Goal: Information Seeking & Learning: Learn about a topic

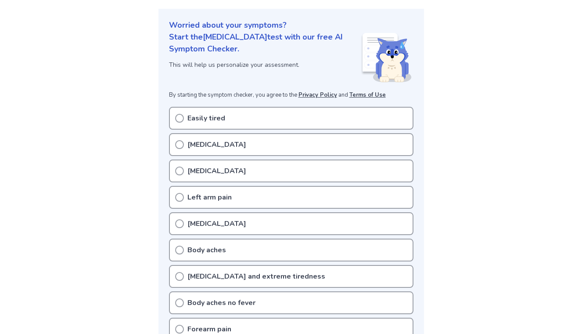
scroll to position [94, 0]
click at [185, 168] on div "[MEDICAL_DATA]" at bounding box center [291, 170] width 244 height 23
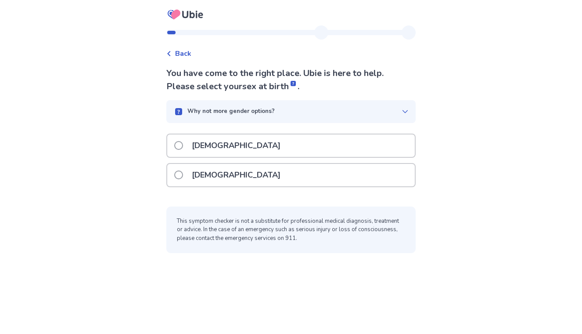
click at [182, 172] on span at bounding box center [178, 174] width 9 height 9
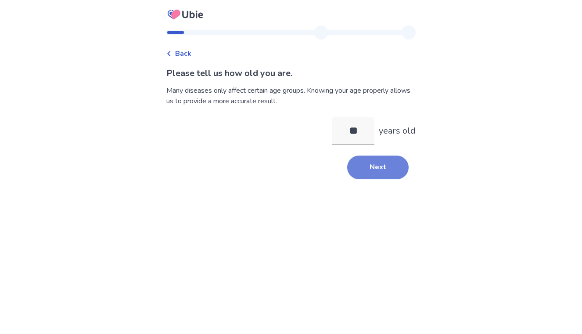
type input "**"
click at [376, 167] on button "Next" at bounding box center [377, 167] width 61 height 24
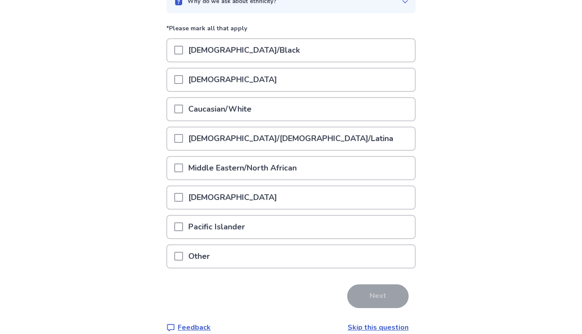
scroll to position [97, 0]
click at [197, 109] on p "Caucasian/White" at bounding box center [220, 108] width 74 height 22
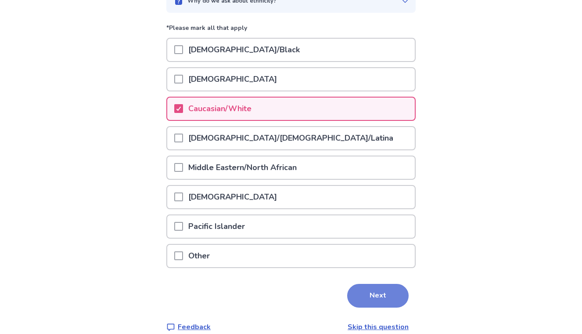
click at [363, 290] on button "Next" at bounding box center [377, 296] width 61 height 24
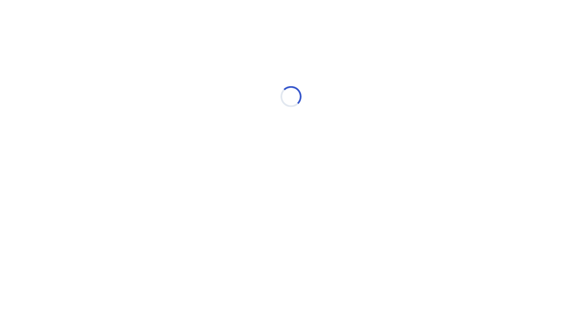
scroll to position [0, 0]
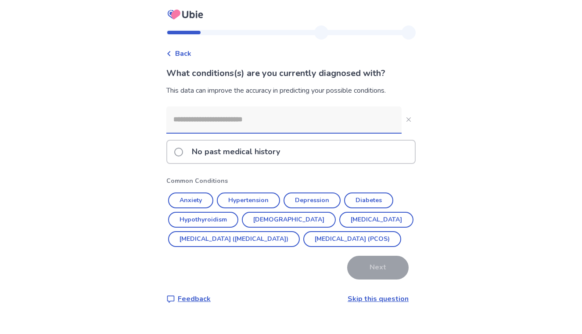
click at [258, 155] on p "No past medical history" at bounding box center [236, 151] width 99 height 22
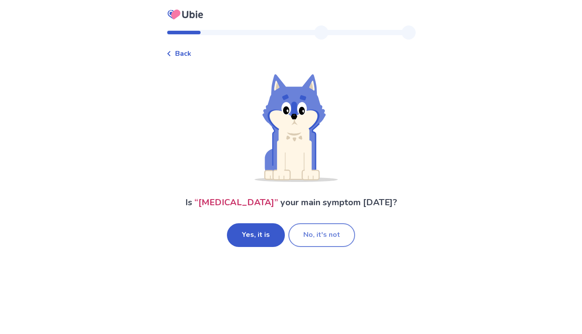
click at [304, 237] on button "No, it's not" at bounding box center [321, 235] width 67 height 24
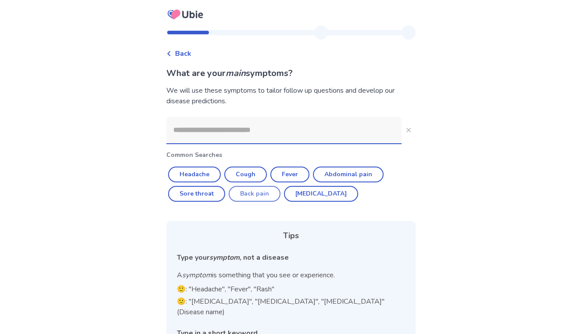
click at [261, 194] on button "Back pain" at bounding box center [255, 194] width 52 height 16
type input "*********"
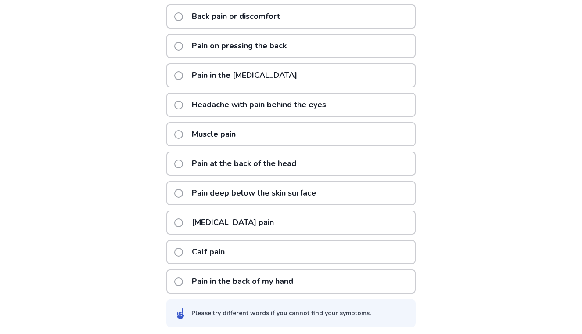
scroll to position [162, 0]
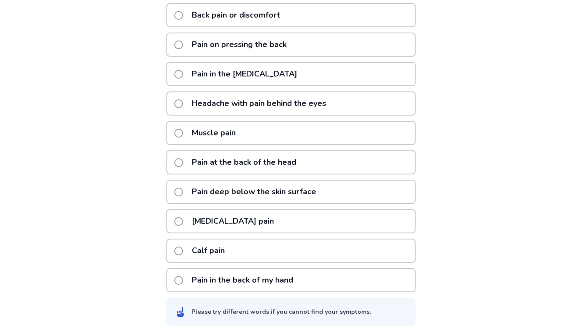
click at [370, 191] on div "Pain deep below the skin surface" at bounding box center [290, 192] width 249 height 24
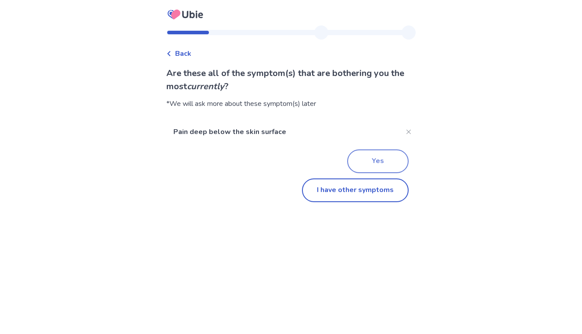
click at [381, 166] on button "Yes" at bounding box center [377, 161] width 61 height 24
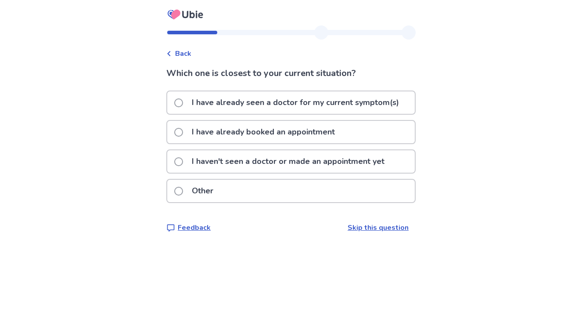
click at [391, 105] on p "I have already seen a doctor for my current symptom(s)" at bounding box center [296, 102] width 218 height 22
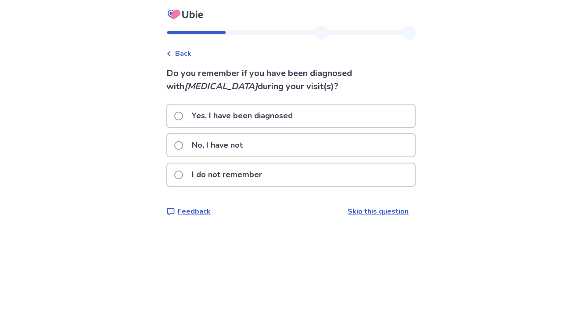
click at [371, 154] on div "No, I have not" at bounding box center [291, 145] width 248 height 22
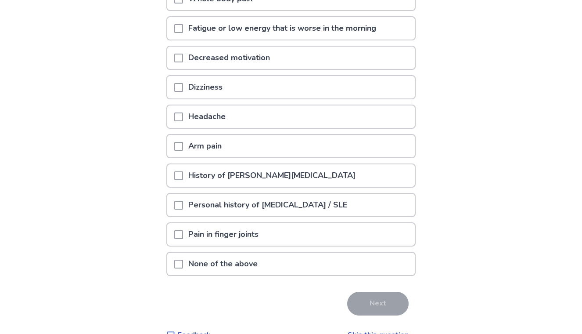
scroll to position [131, 0]
click at [183, 262] on span at bounding box center [178, 263] width 9 height 9
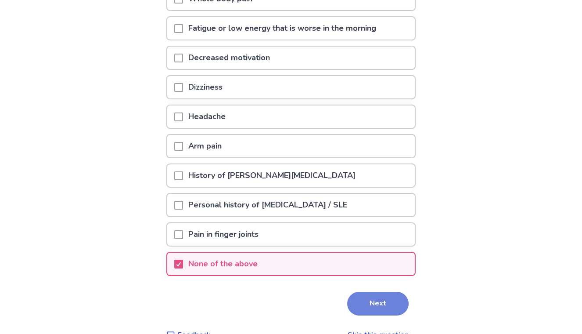
click at [379, 309] on button "Next" at bounding box center [377, 303] width 61 height 24
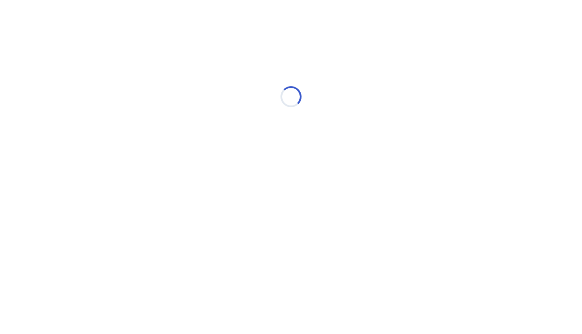
scroll to position [0, 0]
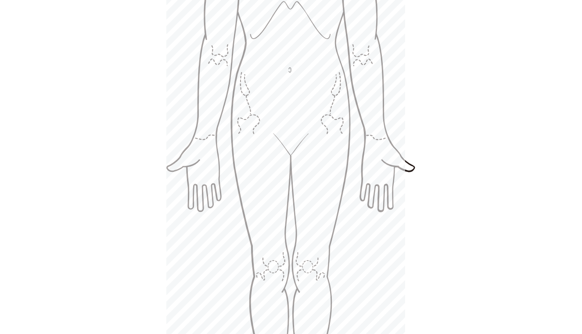
scroll to position [450, 0]
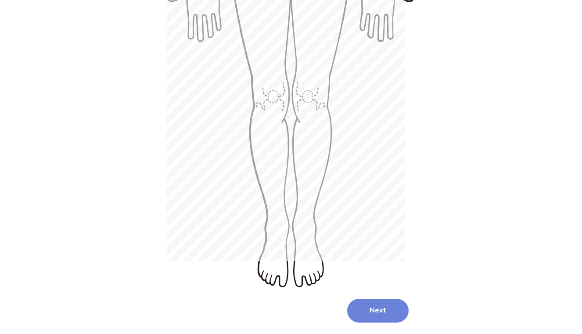
click at [369, 298] on button "Next" at bounding box center [377, 310] width 61 height 24
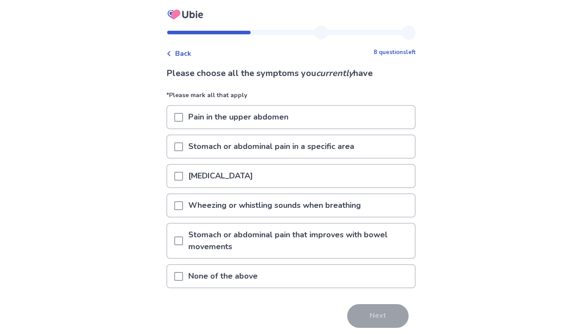
click at [183, 147] on span at bounding box center [178, 146] width 9 height 9
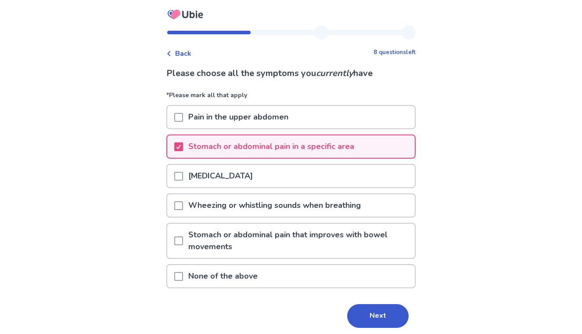
click at [534, 223] on div "Back 8 questions left Please choose all the symptoms you currently have *Please…" at bounding box center [291, 183] width 582 height 366
click at [379, 312] on button "Next" at bounding box center [377, 316] width 61 height 24
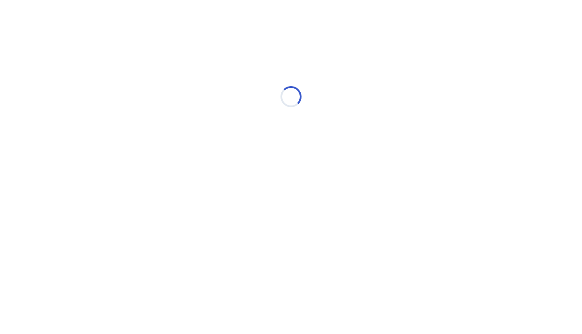
select select "*"
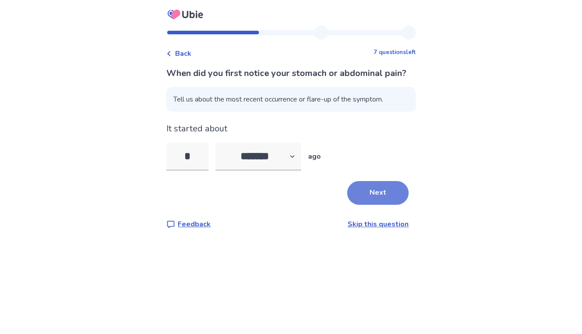
type input "*"
click at [376, 203] on button "Next" at bounding box center [377, 193] width 61 height 24
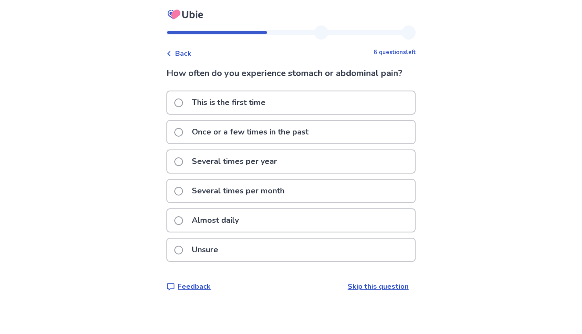
click at [217, 220] on p "Almost daily" at bounding box center [216, 220] width 58 height 22
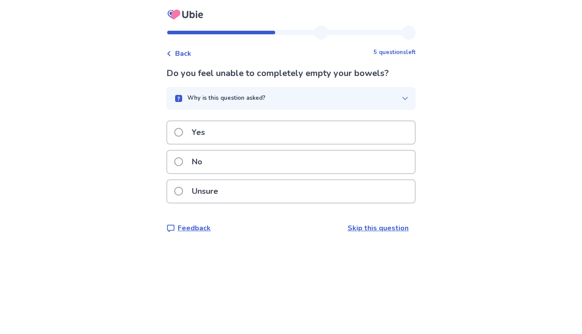
click at [294, 129] on div "Yes" at bounding box center [291, 132] width 248 height 22
click at [183, 160] on span at bounding box center [178, 161] width 9 height 9
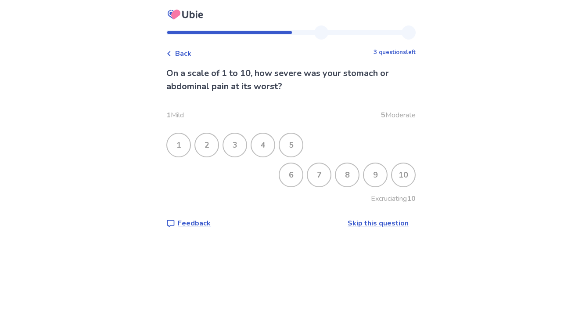
click at [398, 177] on div "10" at bounding box center [403, 174] width 23 height 23
